Goal: Transaction & Acquisition: Obtain resource

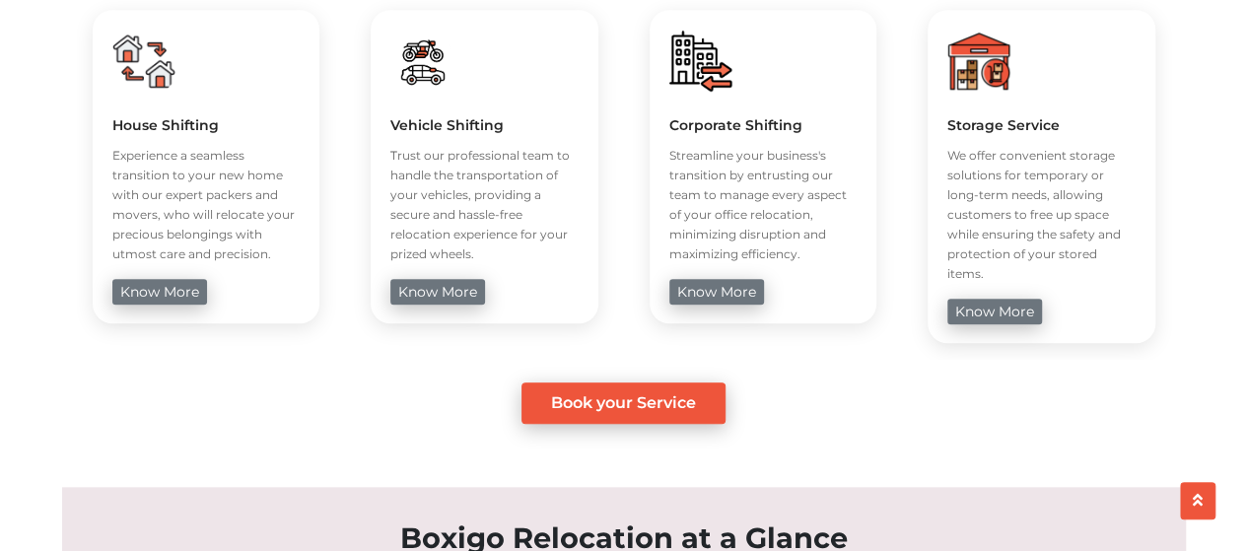
scroll to position [887, 0]
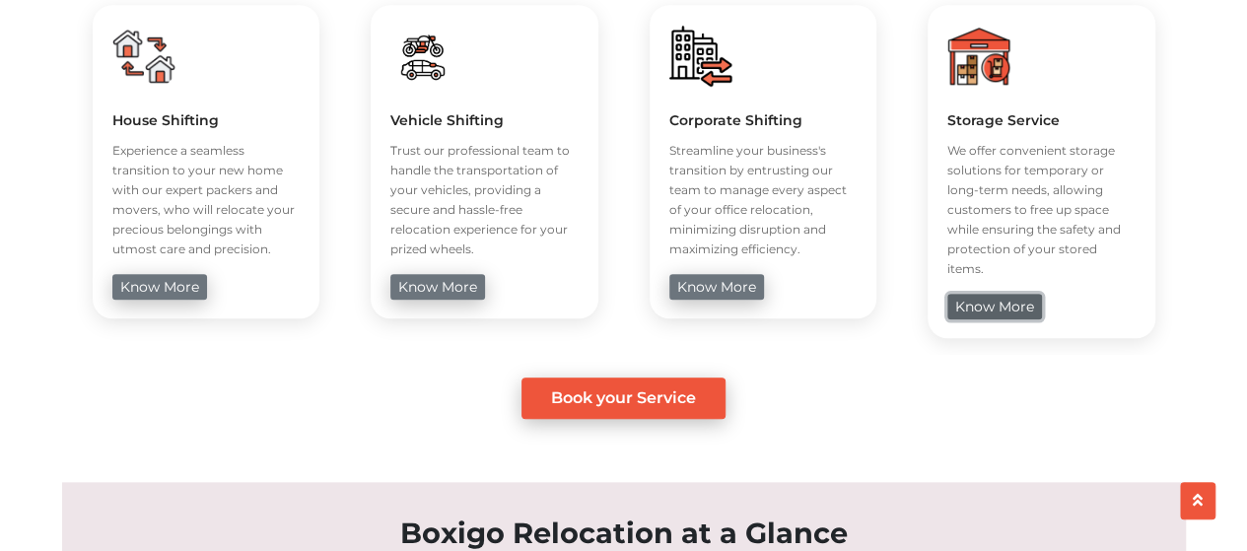
click at [968, 296] on link "know more" at bounding box center [994, 307] width 95 height 26
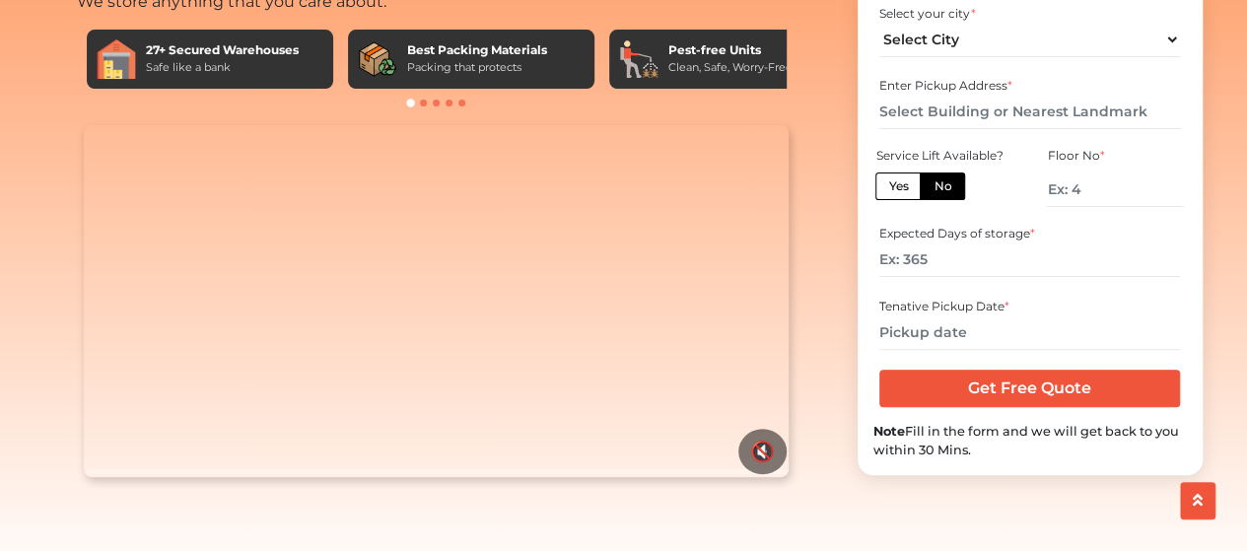
scroll to position [99, 0]
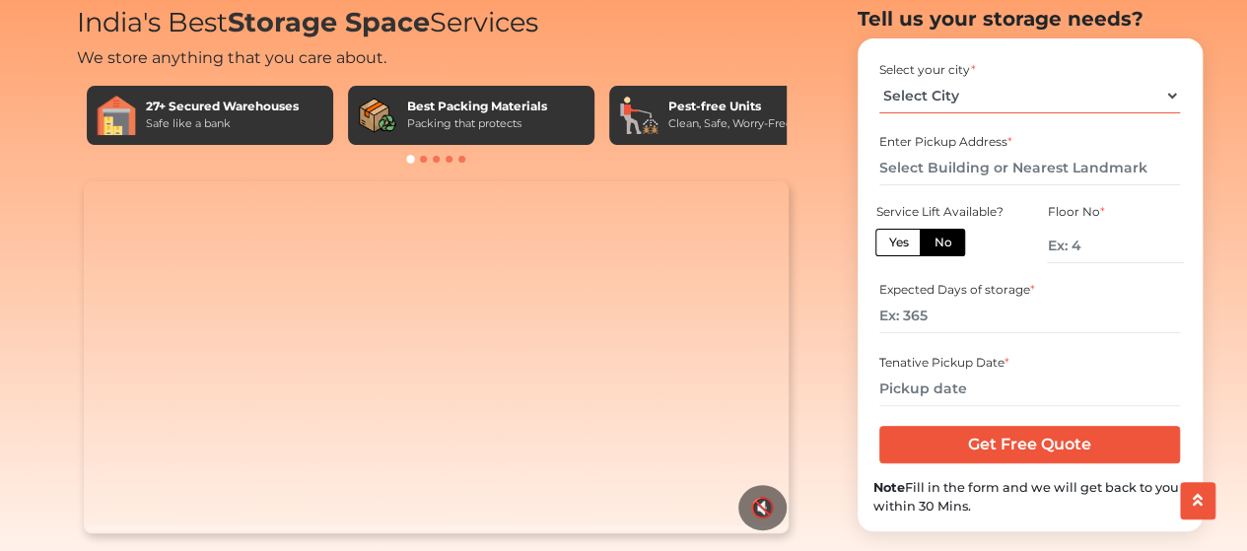
click at [969, 101] on select "Select City Bangalore Bengaluru Bhopal Bhubaneswar Chennai Coimbatore Cuttack D…" at bounding box center [1029, 96] width 301 height 34
select select "[GEOGRAPHIC_DATA]"
click at [879, 86] on select "Select City Bangalore Bengaluru Bhopal Bhubaneswar Chennai Coimbatore Cuttack D…" at bounding box center [1029, 96] width 301 height 34
click at [941, 165] on input "text" at bounding box center [1029, 168] width 301 height 34
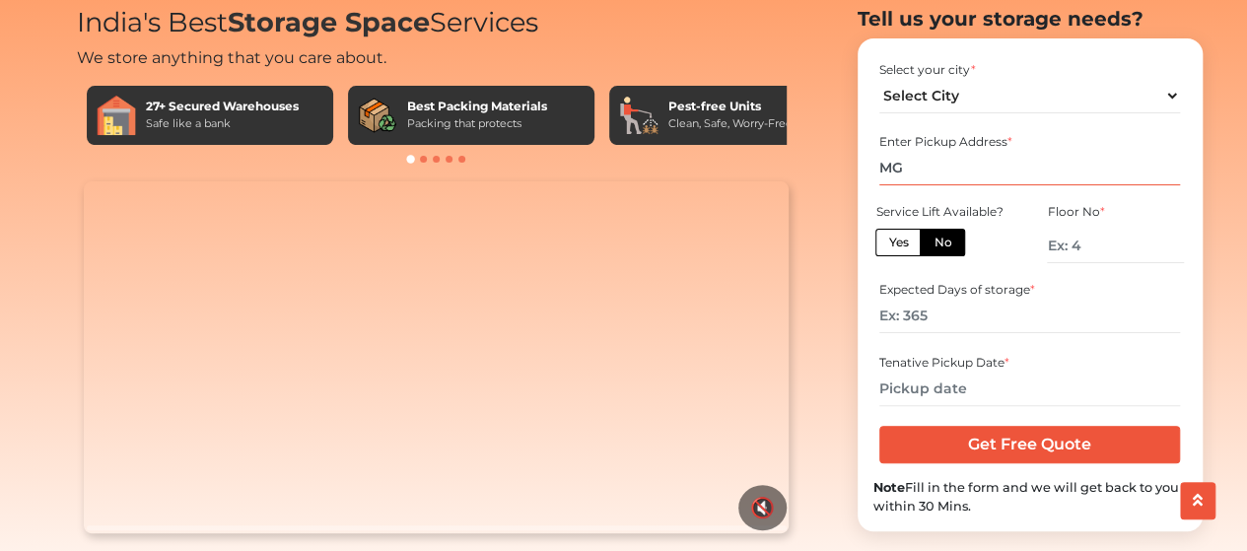
type input "M"
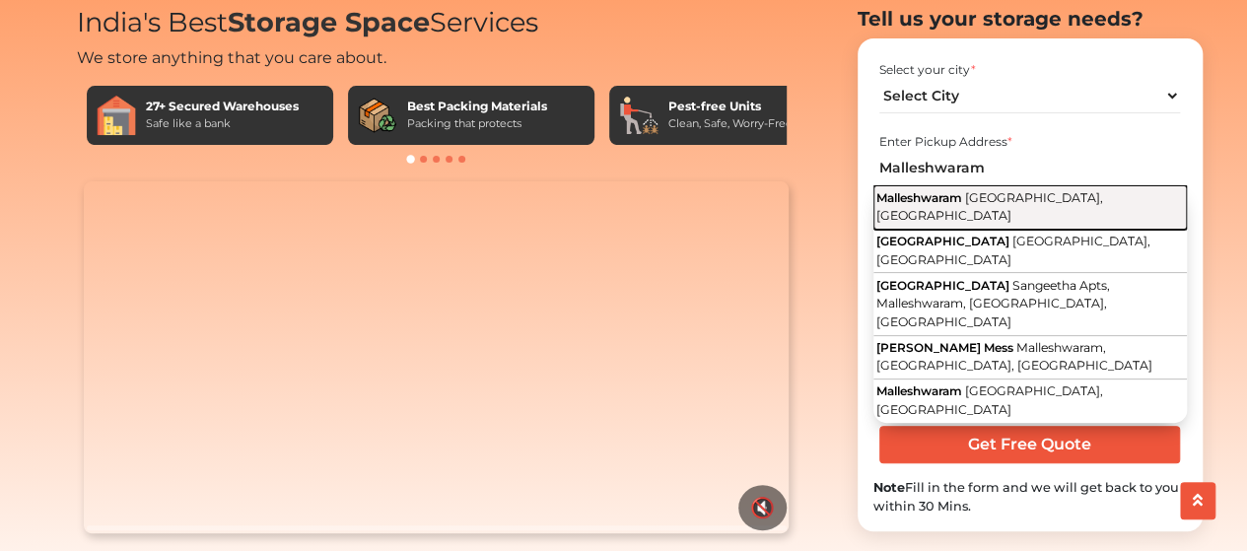
click at [1051, 204] on span "Bengaluru, Karnataka" at bounding box center [989, 207] width 227 height 34
type input "Malleshwaram, Bengaluru, Karnataka"
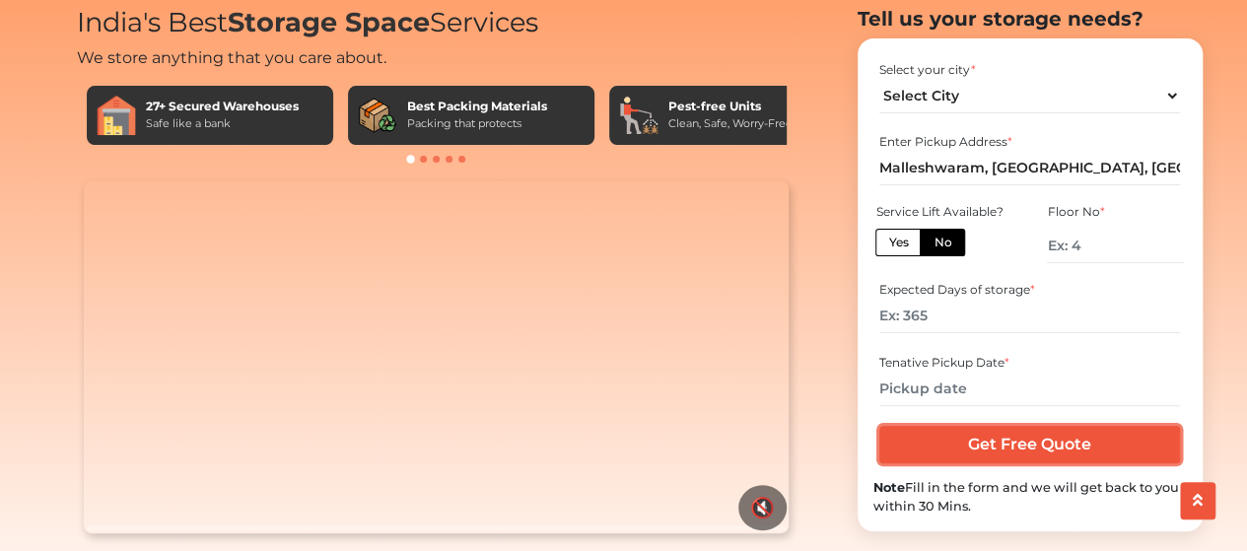
click at [1045, 443] on input "Get Free Quote" at bounding box center [1029, 444] width 301 height 37
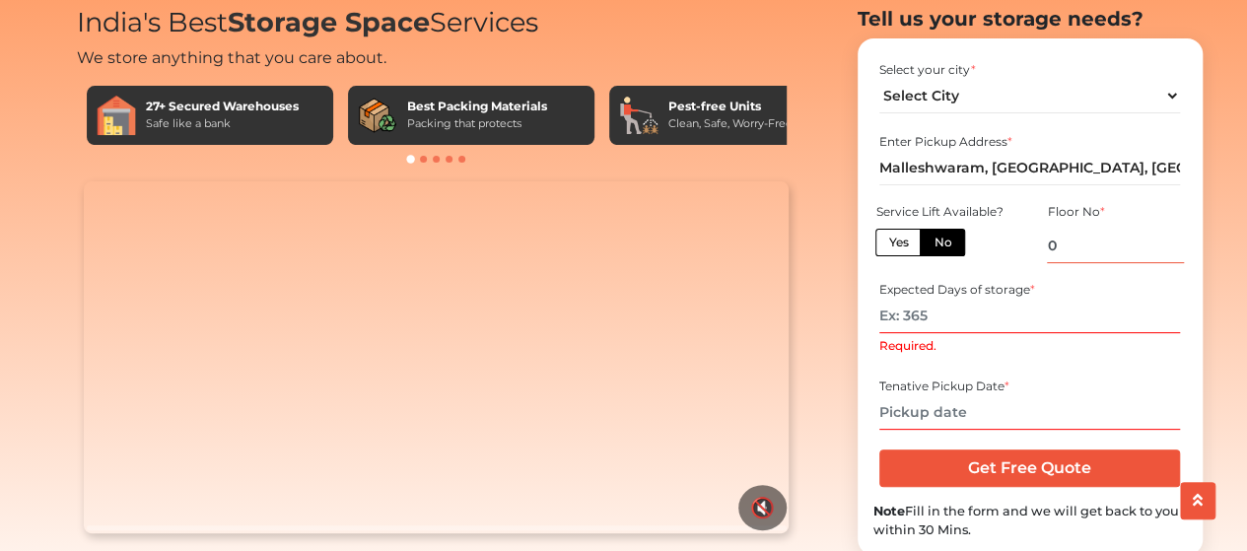
type input "0"
click at [976, 320] on input "Required." at bounding box center [1029, 316] width 301 height 34
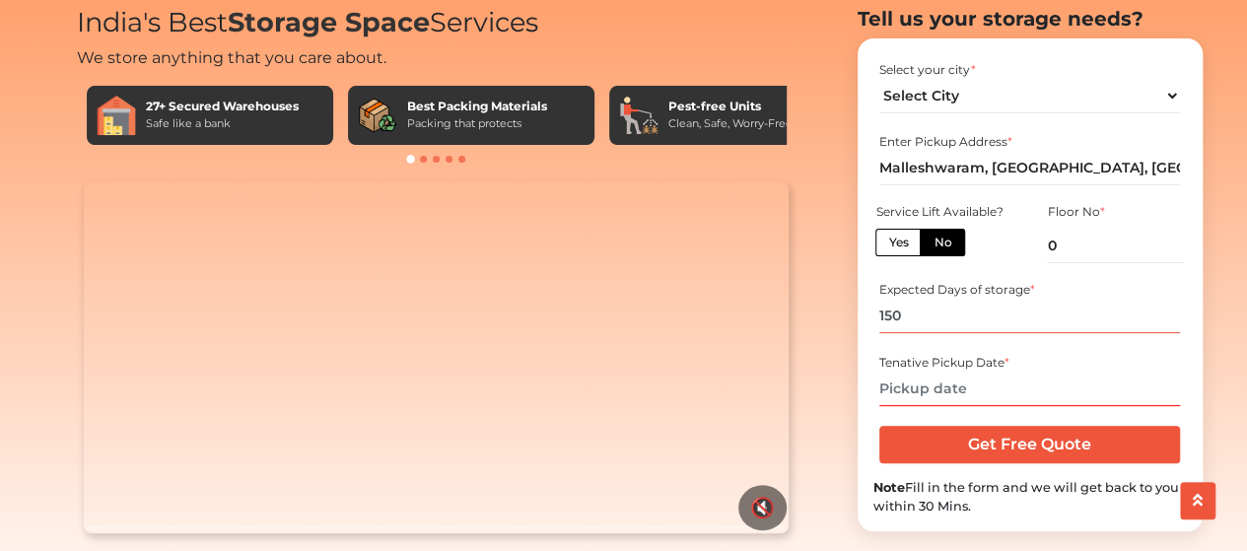
type input "150"
click at [934, 405] on input "text" at bounding box center [1029, 389] width 301 height 34
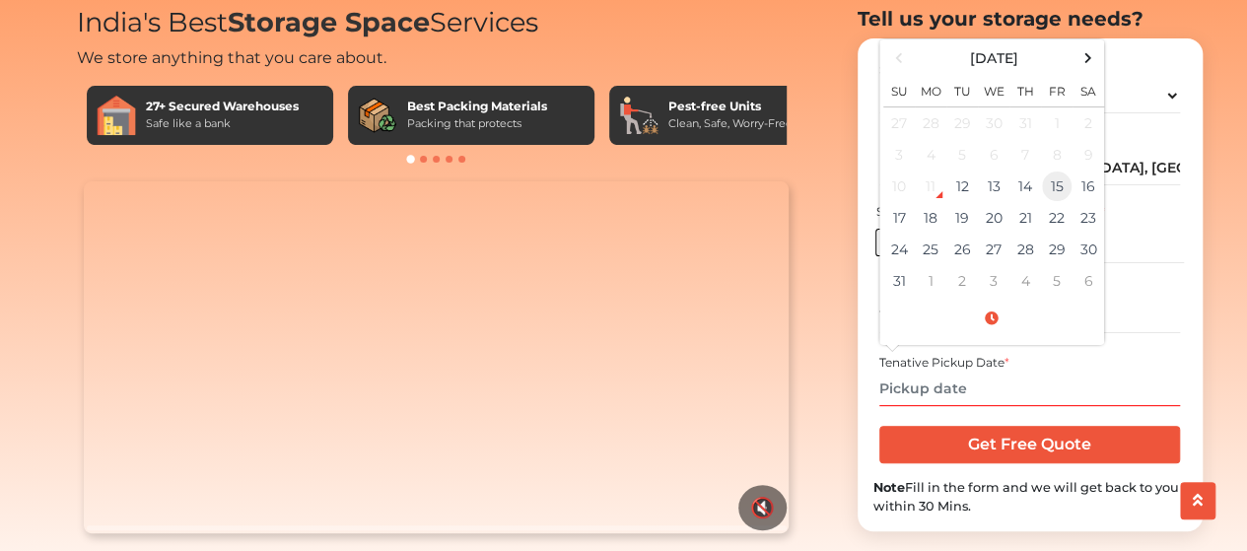
click at [1058, 194] on td "15" at bounding box center [1057, 186] width 32 height 32
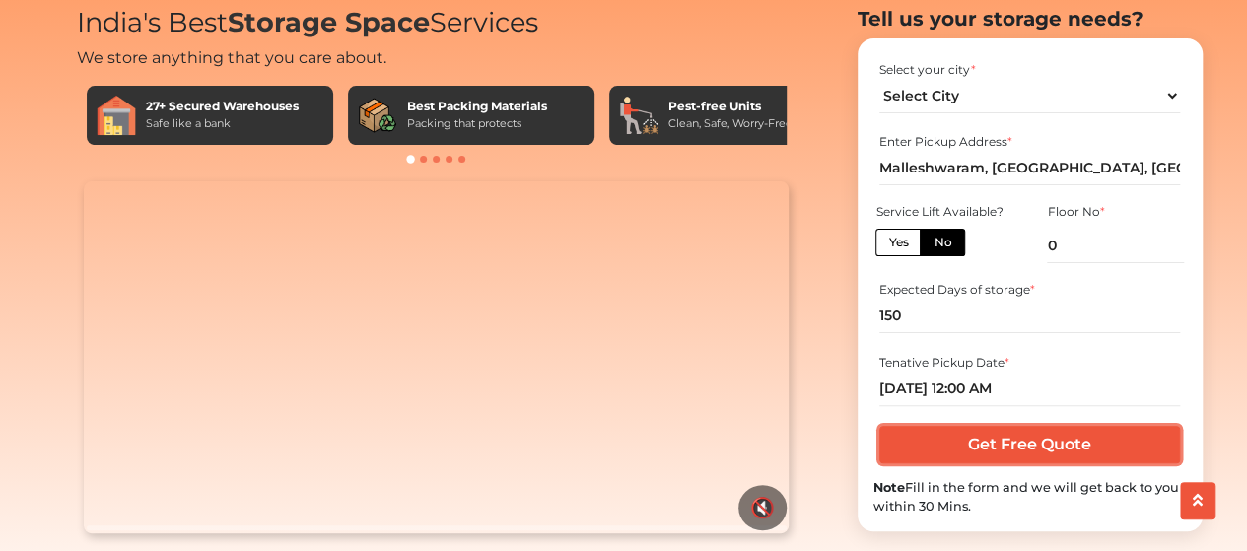
drag, startPoint x: 993, startPoint y: 445, endPoint x: 1017, endPoint y: 394, distance: 56.4
click at [1017, 394] on form "Select your city * Select City Bangalore Bengaluru Bhopal Bhubaneswar Chennai C…" at bounding box center [1029, 284] width 313 height 461
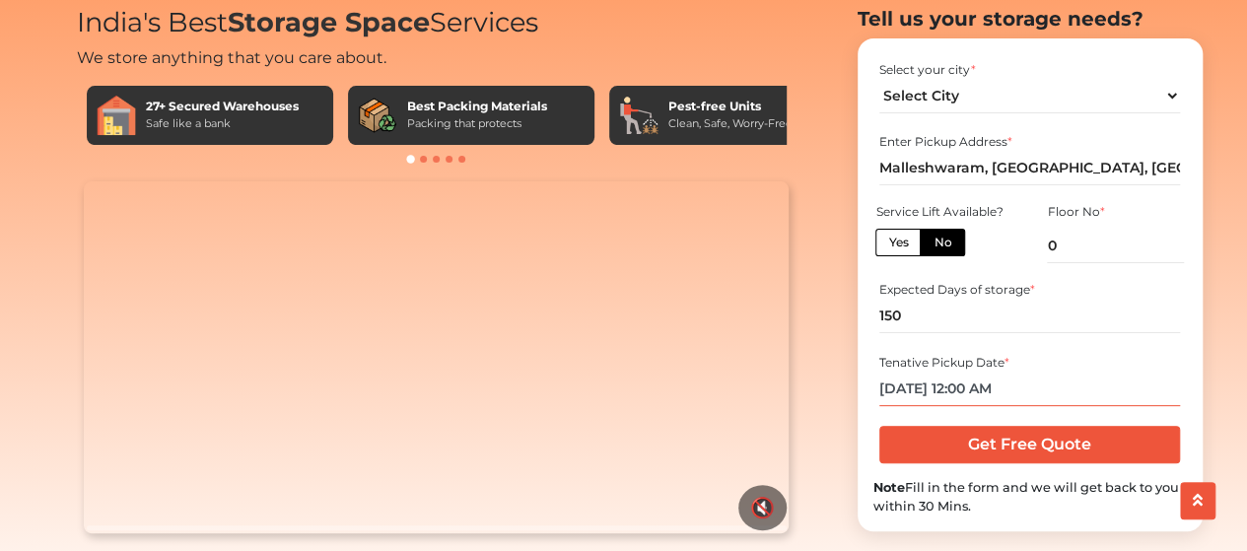
click at [989, 403] on input "08/15/2025 12:00 AM" at bounding box center [1029, 389] width 301 height 34
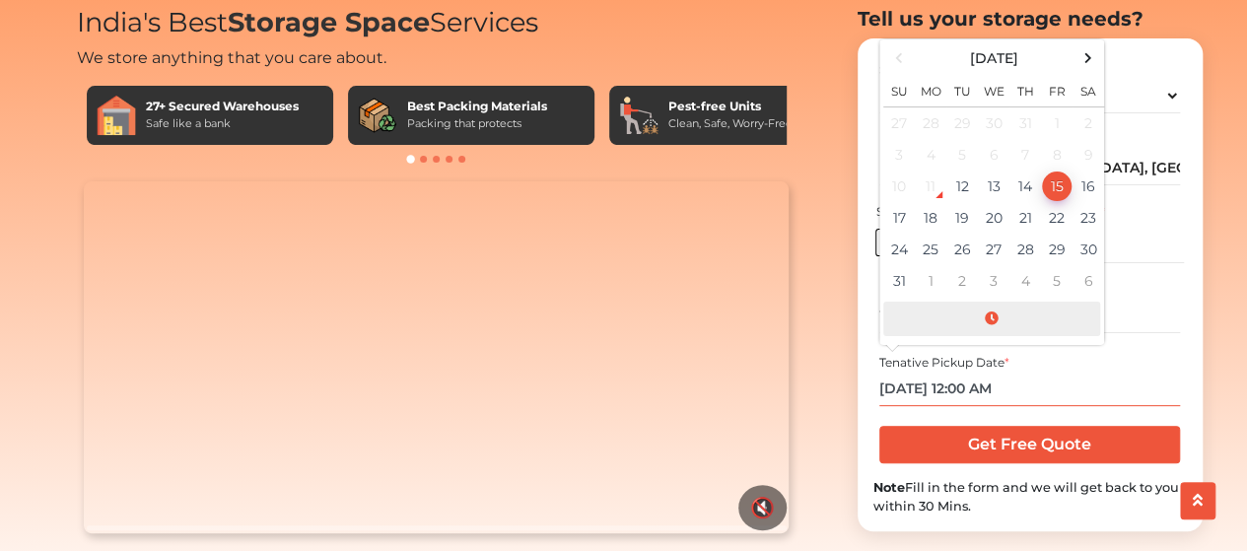
click at [992, 324] on span at bounding box center [991, 319] width 217 height 34
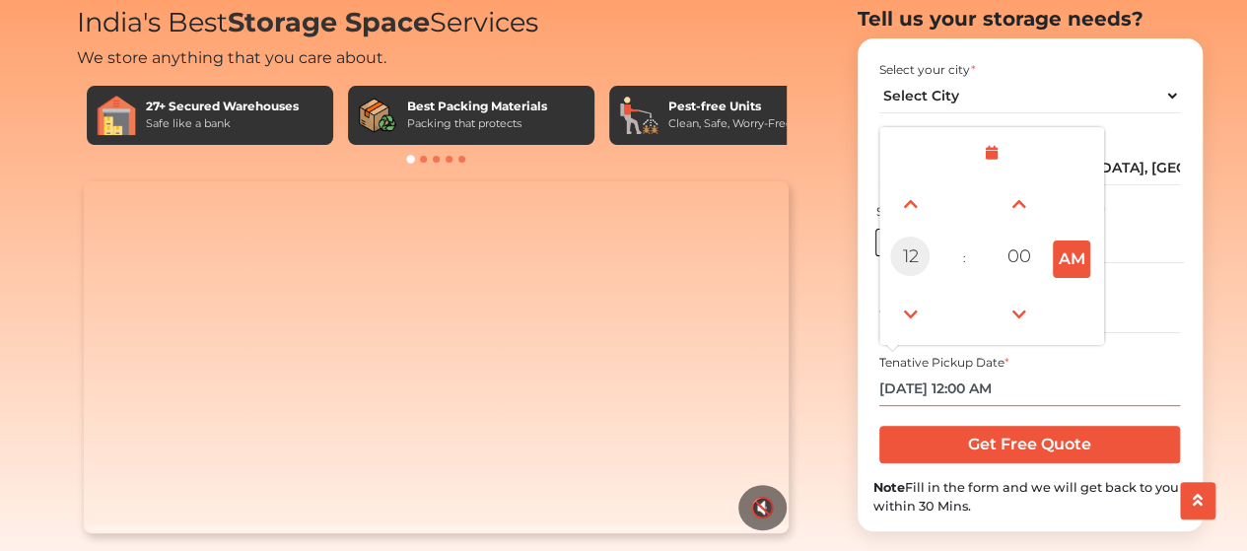
click at [912, 266] on span "12" at bounding box center [909, 256] width 39 height 39
click at [1027, 309] on div "10" at bounding box center [1020, 313] width 53 height 53
type input "08/15/2025 10:00 AM"
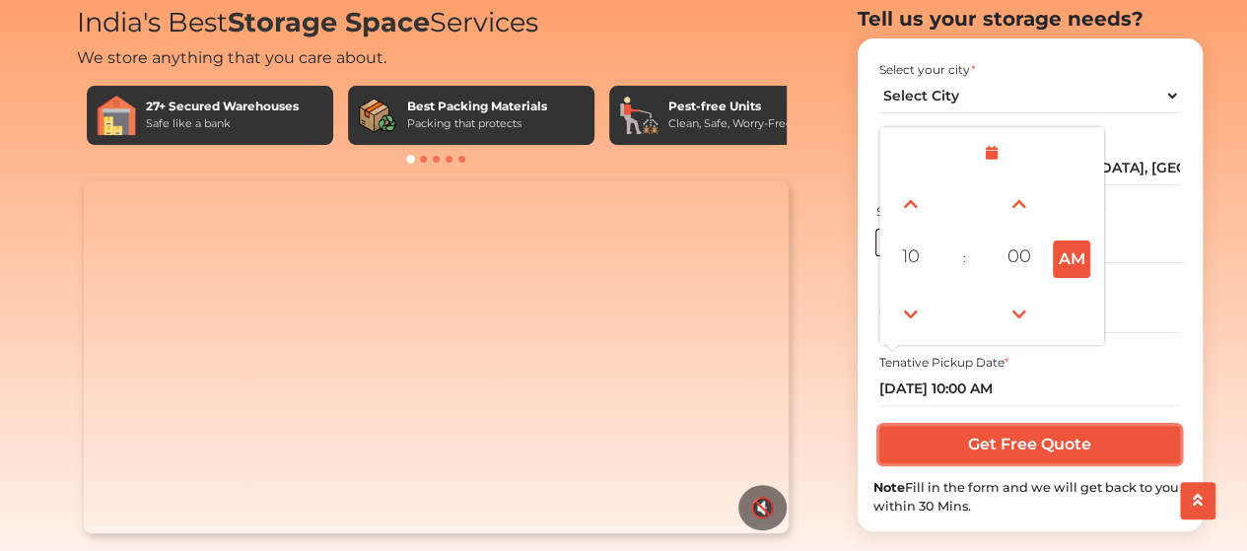
click at [997, 452] on input "Get Free Quote" at bounding box center [1029, 444] width 301 height 37
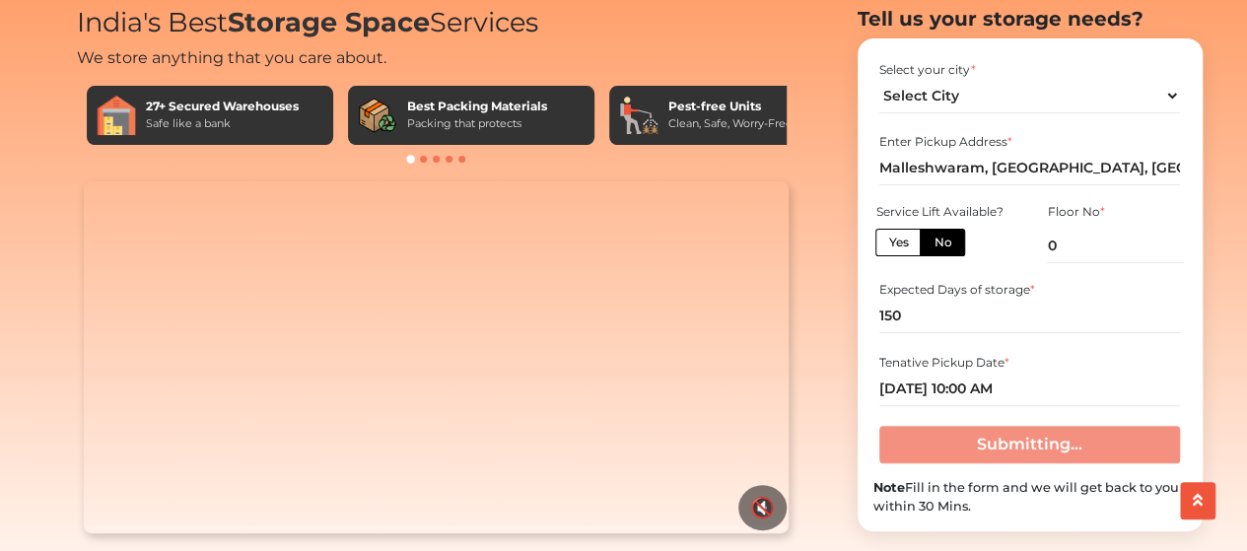
scroll to position [98, 0]
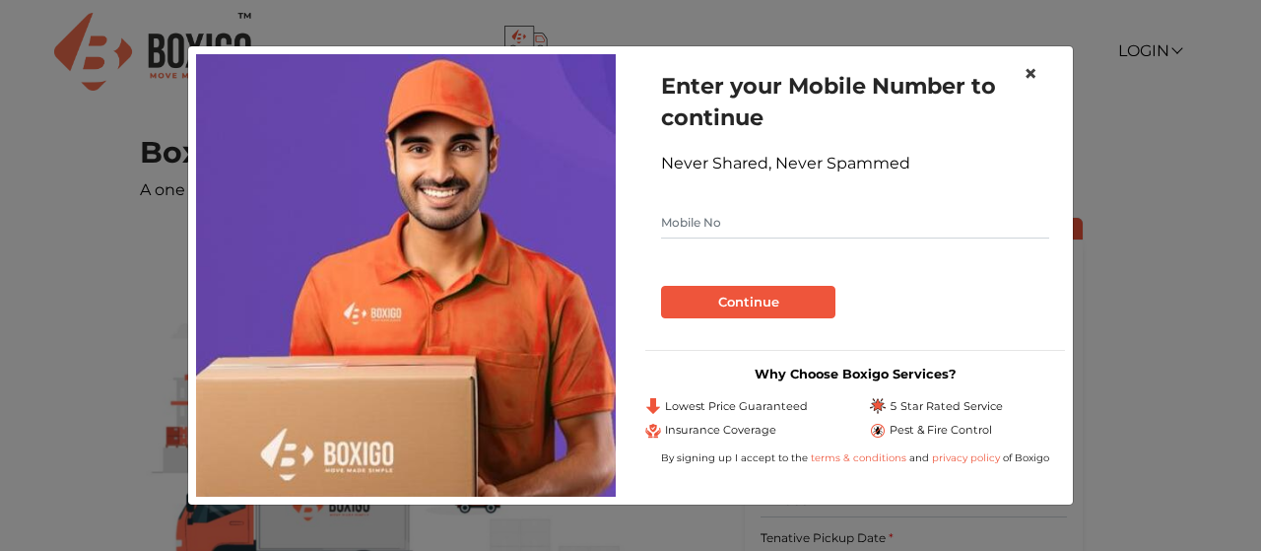
click at [1036, 70] on span "×" at bounding box center [1031, 73] width 14 height 29
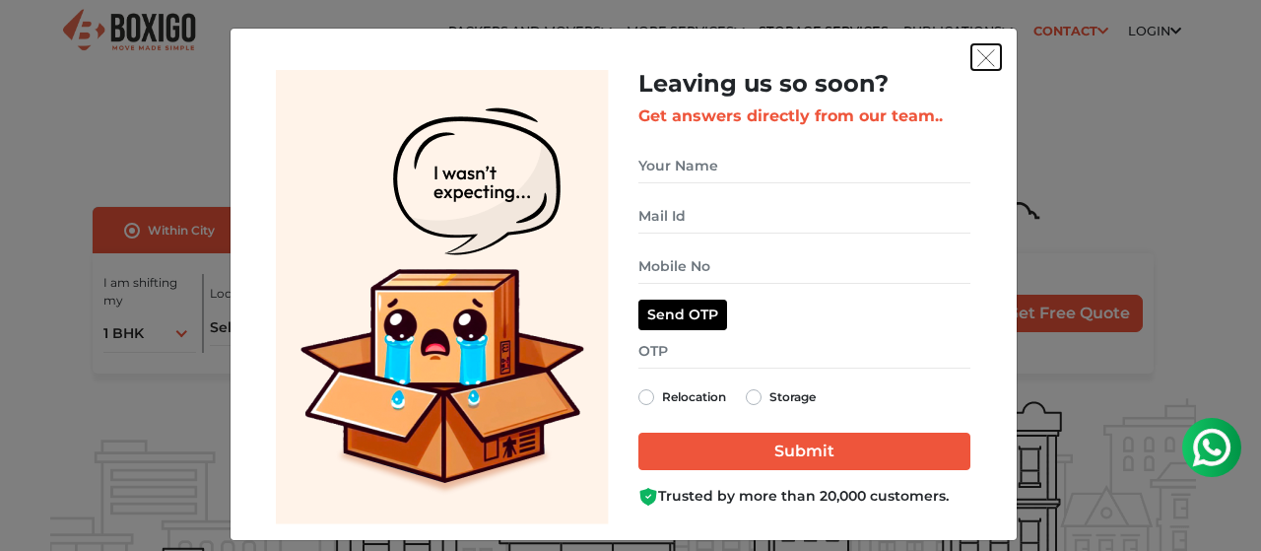
drag, startPoint x: 985, startPoint y: 55, endPoint x: 1031, endPoint y: 175, distance: 128.5
click at [985, 56] on img "get free quote dialog" at bounding box center [987, 58] width 18 height 18
